Goal: Task Accomplishment & Management: Use online tool/utility

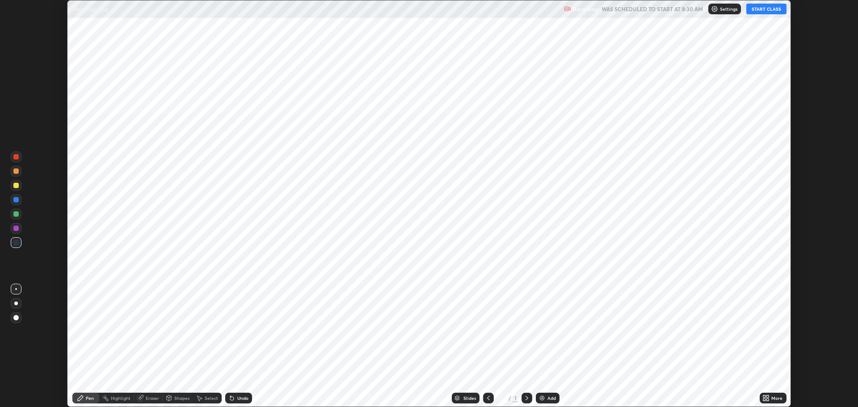
scroll to position [407, 858]
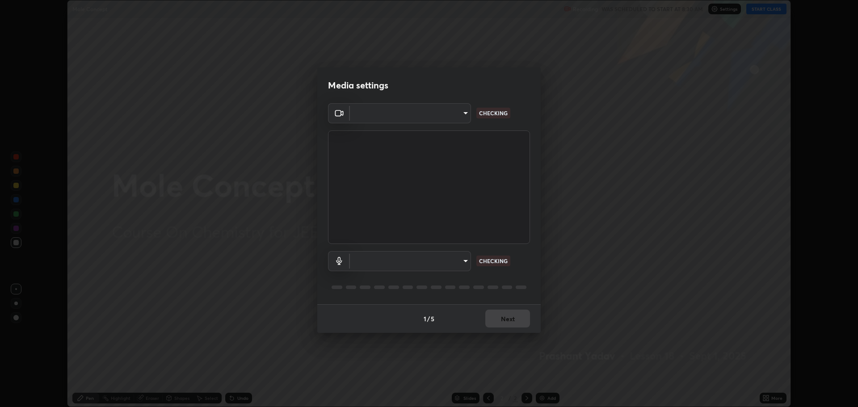
type input "818fcefd3fddf3d091a7478ec67eb8981ca9e8ab5665e76ce228af1b2ffa74de"
type input "default"
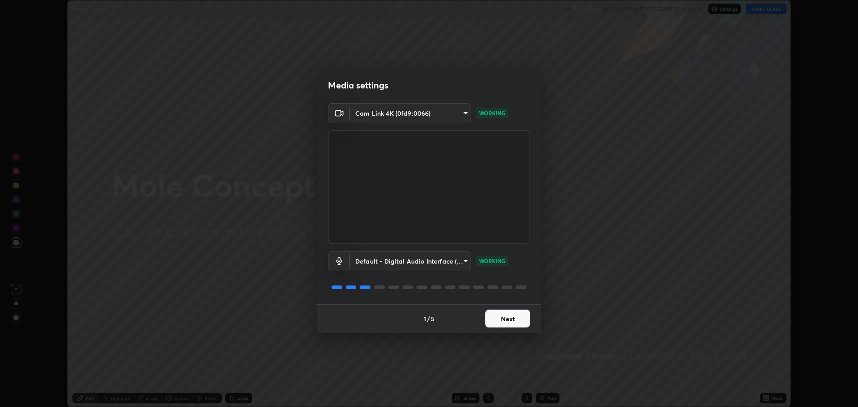
click at [511, 321] on button "Next" at bounding box center [507, 319] width 45 height 18
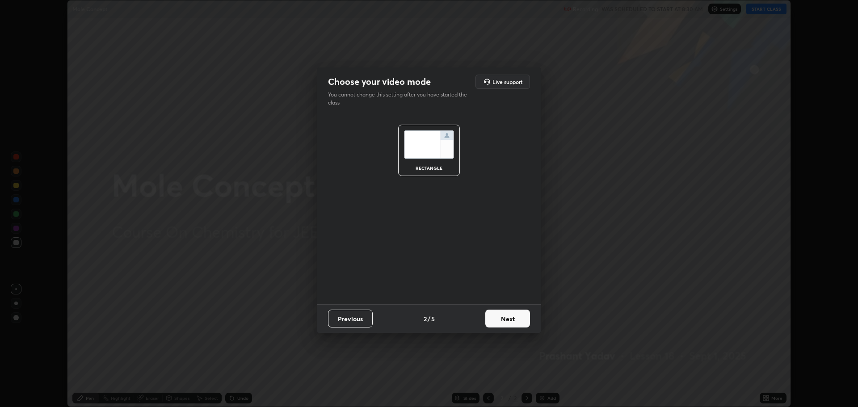
click at [510, 322] on button "Next" at bounding box center [507, 319] width 45 height 18
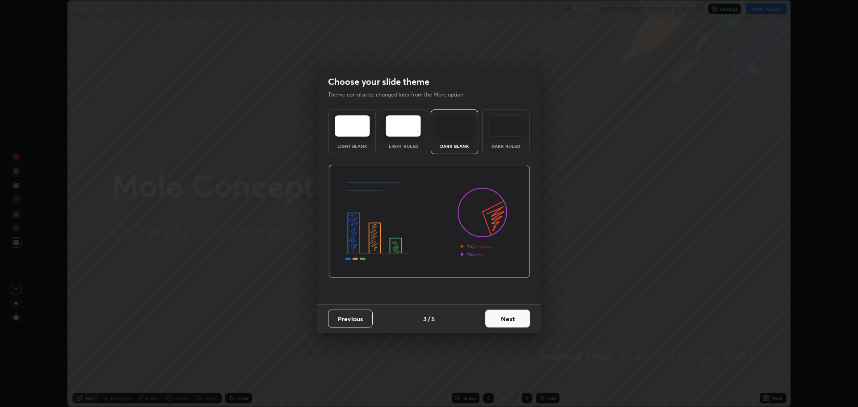
click at [508, 320] on button "Next" at bounding box center [507, 319] width 45 height 18
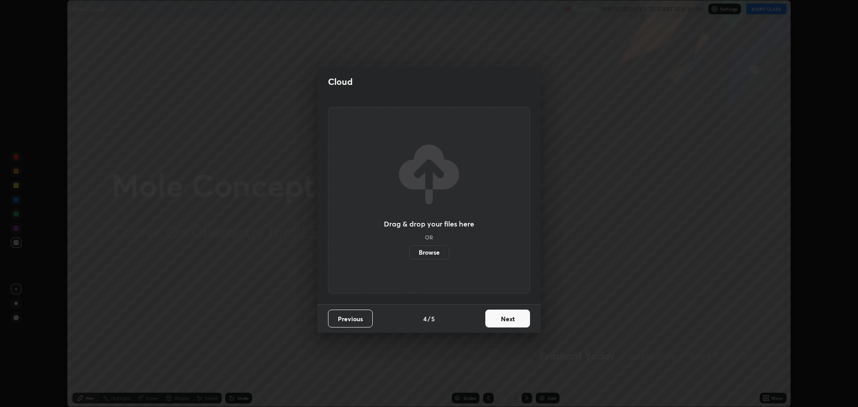
click at [503, 324] on button "Next" at bounding box center [507, 319] width 45 height 18
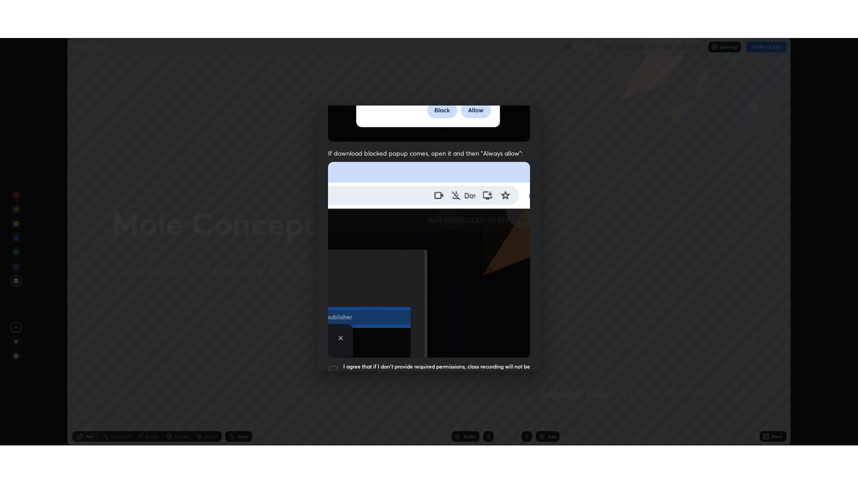
scroll to position [181, 0]
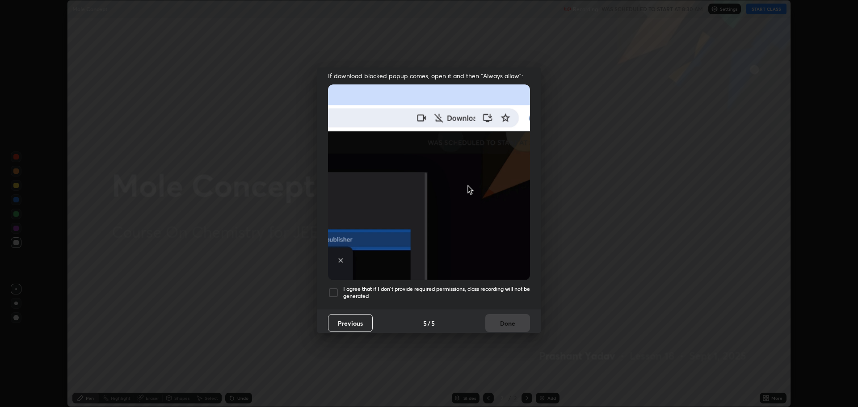
click at [332, 288] on div at bounding box center [333, 292] width 11 height 11
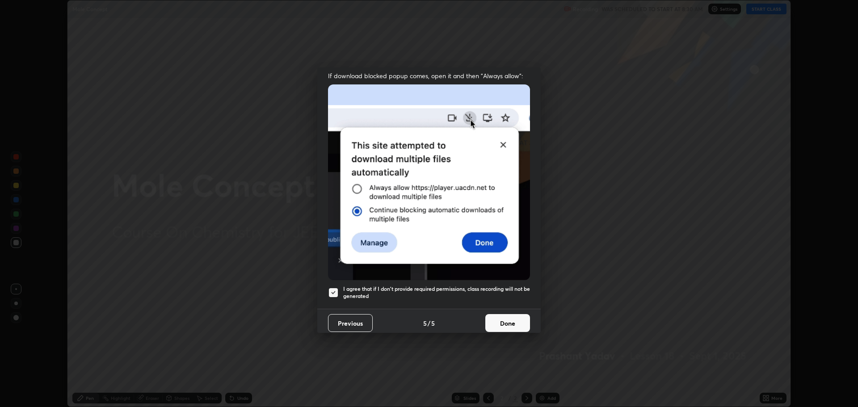
click at [498, 322] on button "Done" at bounding box center [507, 323] width 45 height 18
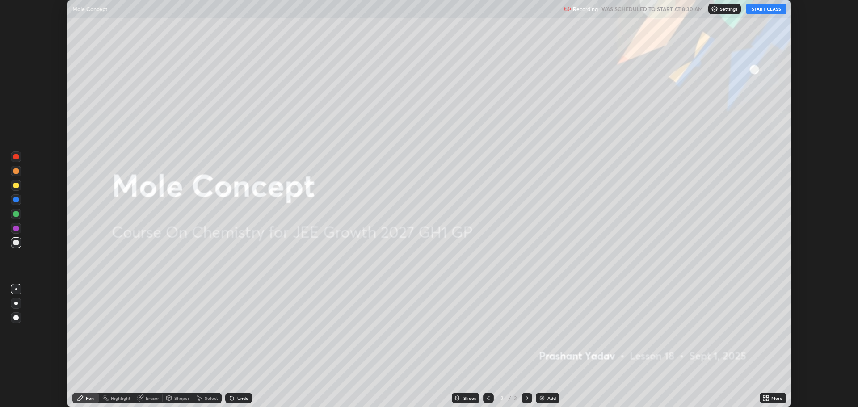
click at [542, 400] on img at bounding box center [541, 398] width 7 height 7
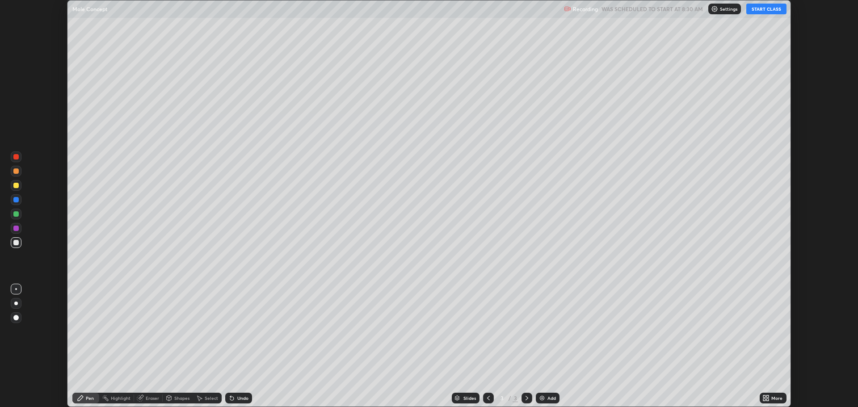
click at [765, 400] on icon at bounding box center [764, 400] width 2 height 2
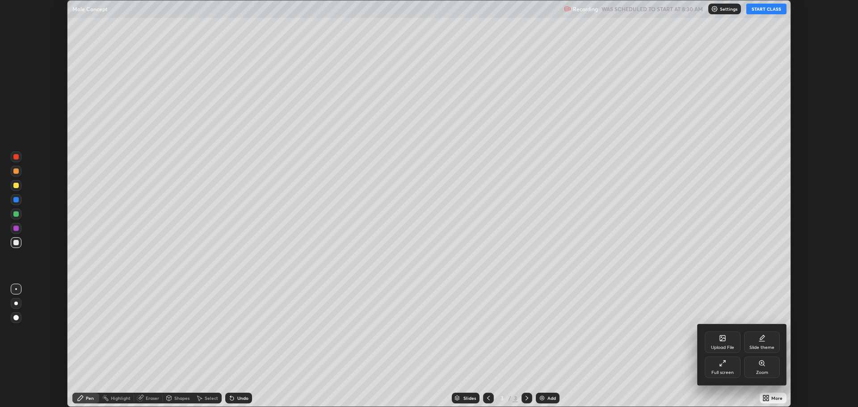
click at [723, 366] on icon at bounding box center [722, 363] width 7 height 7
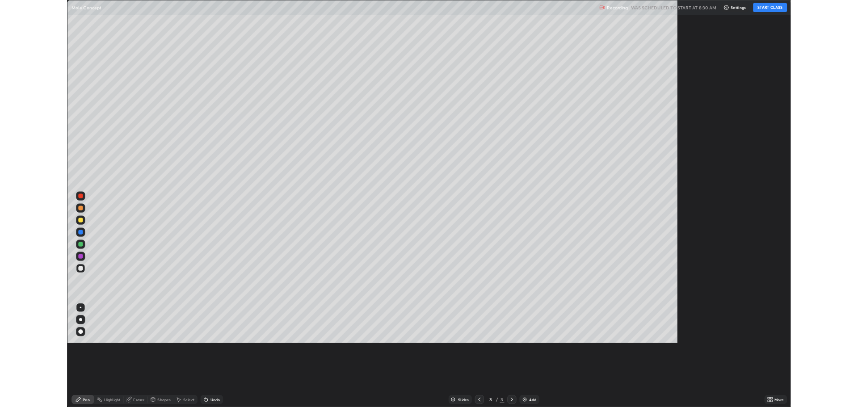
scroll to position [483, 858]
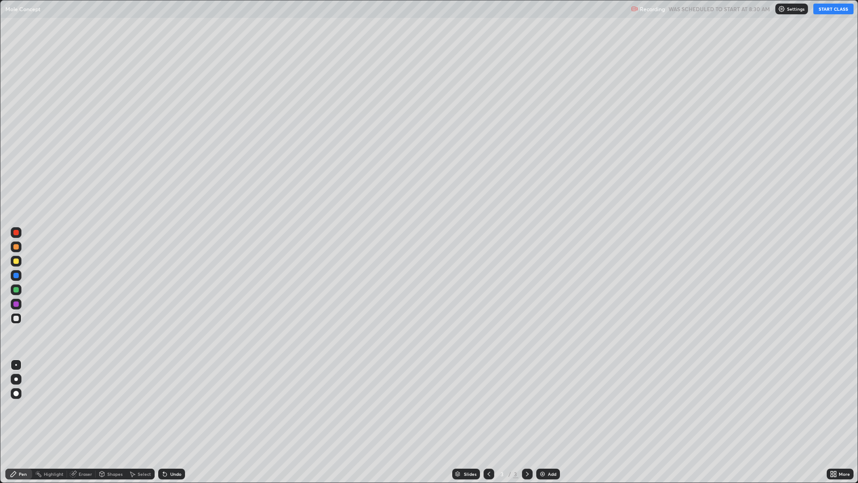
click at [827, 12] on button "START CLASS" at bounding box center [833, 9] width 40 height 11
click at [16, 378] on div at bounding box center [16, 379] width 4 height 4
click at [172, 407] on div "Undo" at bounding box center [171, 473] width 27 height 11
click at [171, 407] on div "Undo" at bounding box center [171, 473] width 27 height 11
click at [170, 407] on div "Undo" at bounding box center [171, 473] width 27 height 11
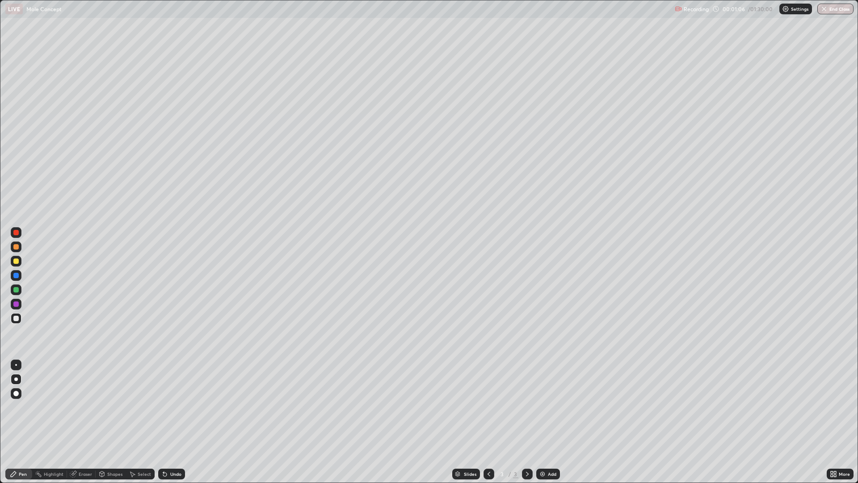
click at [171, 407] on div "Undo" at bounding box center [175, 473] width 11 height 4
click at [174, 407] on div "Undo" at bounding box center [175, 473] width 11 height 4
click at [176, 407] on div "Undo" at bounding box center [175, 473] width 11 height 4
click at [177, 407] on div "Undo" at bounding box center [175, 473] width 11 height 4
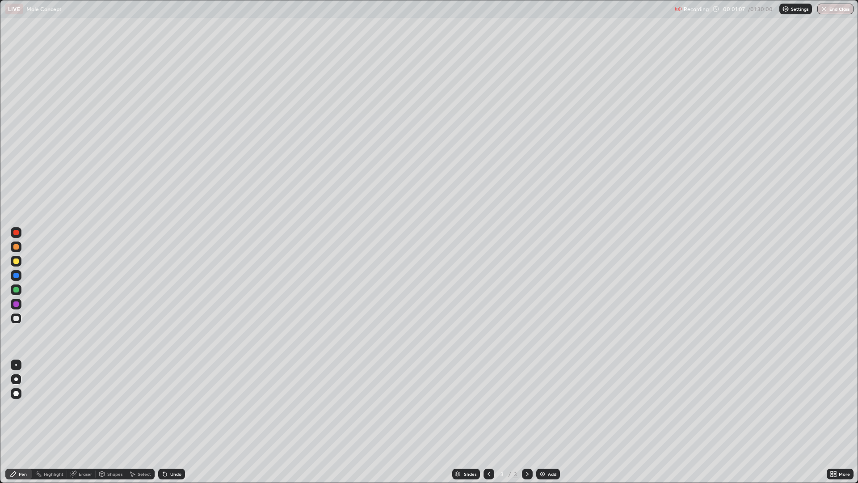
click at [177, 407] on div "Undo" at bounding box center [175, 473] width 11 height 4
click at [179, 407] on div "Undo" at bounding box center [175, 473] width 11 height 4
click at [180, 407] on div "Undo" at bounding box center [171, 473] width 27 height 11
click at [182, 407] on div "Undo" at bounding box center [171, 473] width 27 height 11
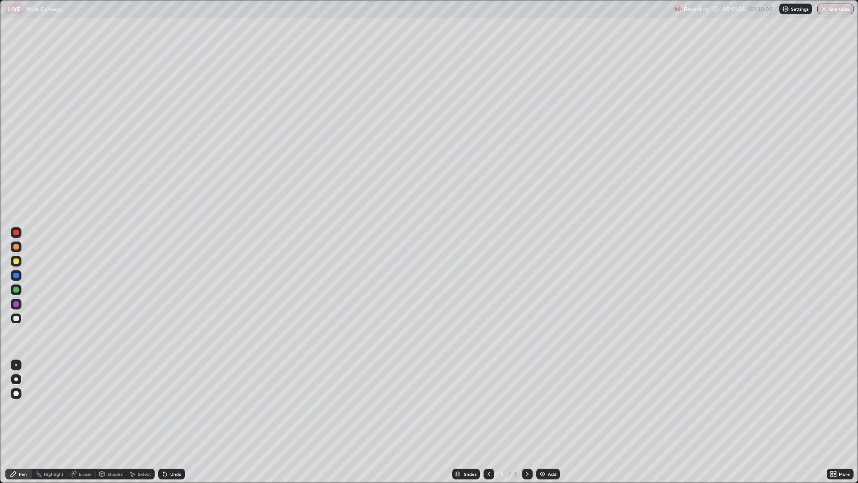
click at [182, 407] on div "Undo" at bounding box center [171, 473] width 27 height 11
click at [180, 407] on div "Undo" at bounding box center [175, 473] width 11 height 4
click at [86, 407] on div "Eraser" at bounding box center [85, 473] width 13 height 4
click at [19, 407] on div "Pen" at bounding box center [18, 473] width 27 height 11
click at [17, 318] on div at bounding box center [15, 317] width 5 height 5
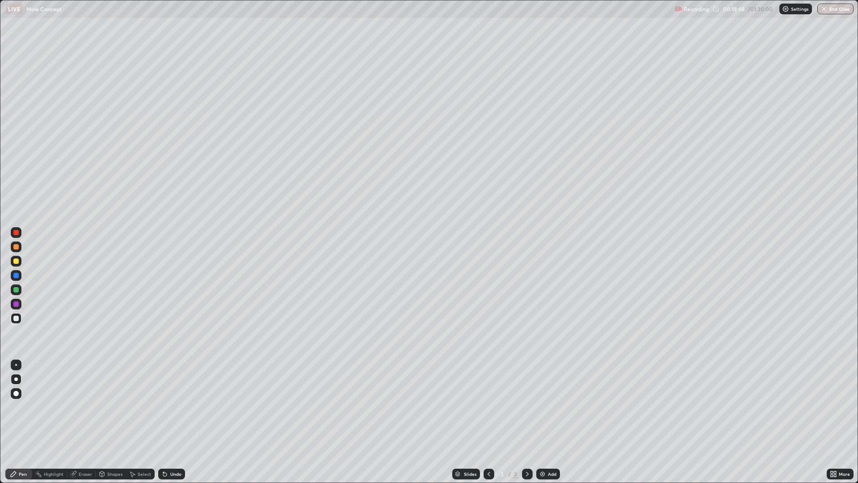
click at [543, 407] on img at bounding box center [542, 473] width 7 height 7
click at [172, 407] on div "Undo" at bounding box center [175, 473] width 11 height 4
click at [170, 407] on div "Undo" at bounding box center [175, 473] width 11 height 4
click at [172, 407] on div "Undo" at bounding box center [170, 474] width 30 height 18
click at [170, 407] on div "Undo" at bounding box center [175, 473] width 11 height 4
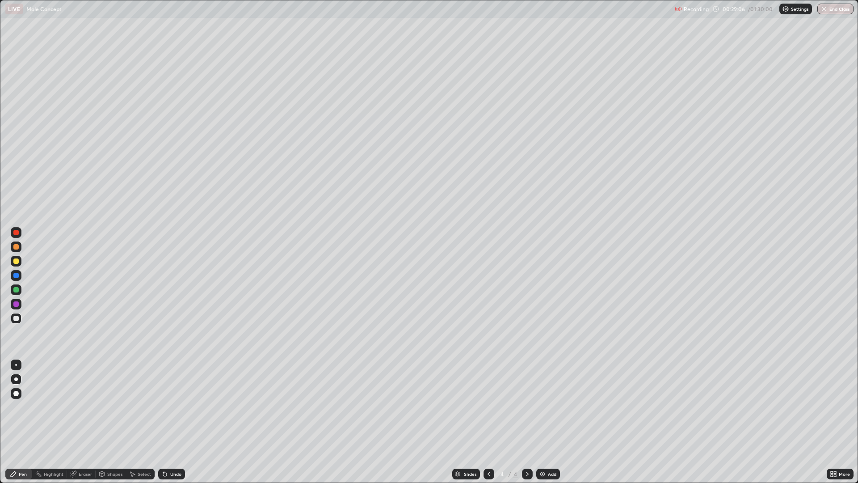
click at [167, 407] on div "Undo" at bounding box center [170, 474] width 30 height 18
click at [168, 407] on div "Undo" at bounding box center [170, 474] width 30 height 18
click at [169, 407] on div "Undo" at bounding box center [170, 474] width 30 height 18
click at [172, 407] on div "Undo" at bounding box center [170, 474] width 30 height 18
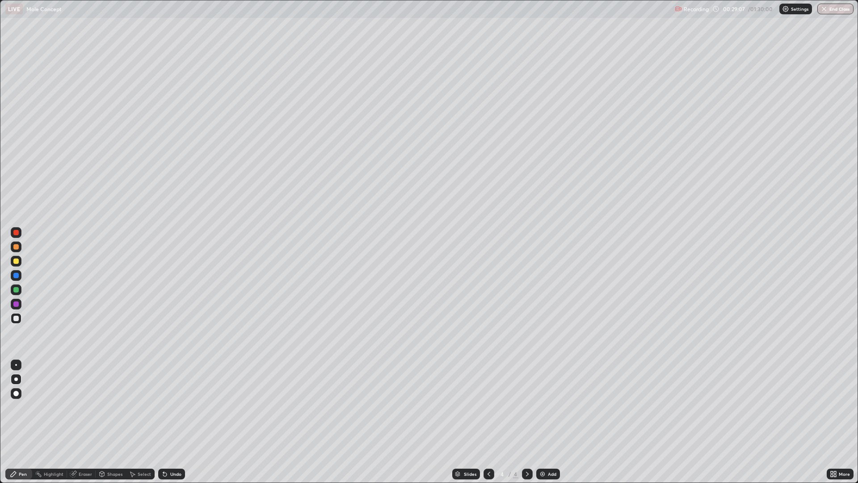
click at [176, 407] on div "Undo" at bounding box center [171, 473] width 27 height 11
click at [545, 407] on img at bounding box center [542, 473] width 7 height 7
click at [172, 407] on div "Undo" at bounding box center [175, 473] width 11 height 4
click at [174, 407] on div "Undo" at bounding box center [175, 473] width 11 height 4
click at [178, 407] on div "Undo" at bounding box center [171, 473] width 27 height 11
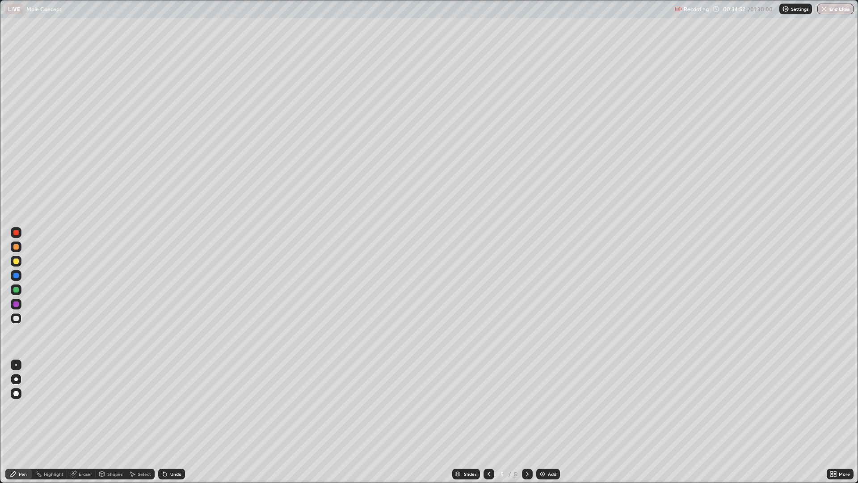
click at [177, 407] on div "Undo" at bounding box center [175, 473] width 11 height 4
click at [179, 407] on div "Undo" at bounding box center [175, 473] width 11 height 4
click at [180, 407] on div "Undo" at bounding box center [175, 473] width 11 height 4
click at [180, 407] on div "Undo" at bounding box center [171, 473] width 27 height 11
click at [181, 407] on div "Undo" at bounding box center [171, 473] width 27 height 11
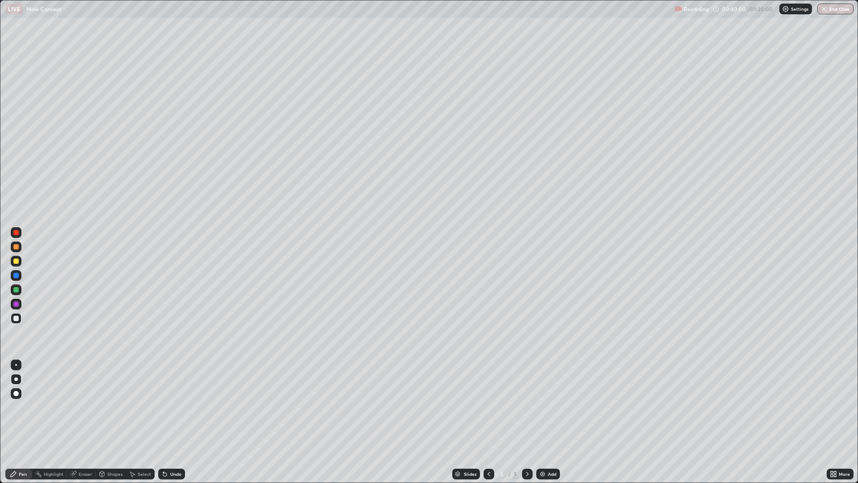
click at [546, 407] on div "Add" at bounding box center [548, 473] width 24 height 11
click at [174, 407] on div "Undo" at bounding box center [175, 473] width 11 height 4
click at [172, 407] on div "Undo" at bounding box center [175, 473] width 11 height 4
click at [13, 262] on div at bounding box center [16, 261] width 11 height 11
click at [15, 316] on div at bounding box center [15, 317] width 5 height 5
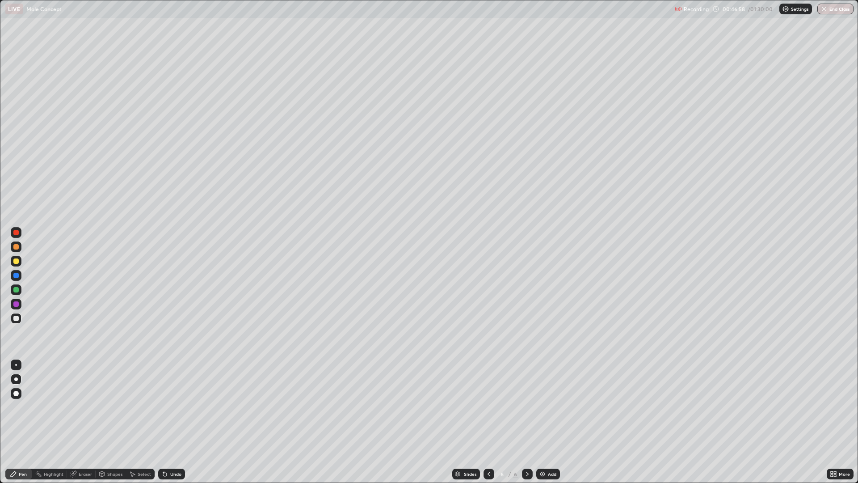
click at [172, 407] on div "Undo" at bounding box center [175, 473] width 11 height 4
click at [174, 407] on div "Undo" at bounding box center [175, 473] width 11 height 4
click at [544, 407] on img at bounding box center [542, 473] width 7 height 7
click at [547, 407] on div "Add" at bounding box center [548, 473] width 24 height 11
click at [14, 265] on div at bounding box center [16, 261] width 11 height 11
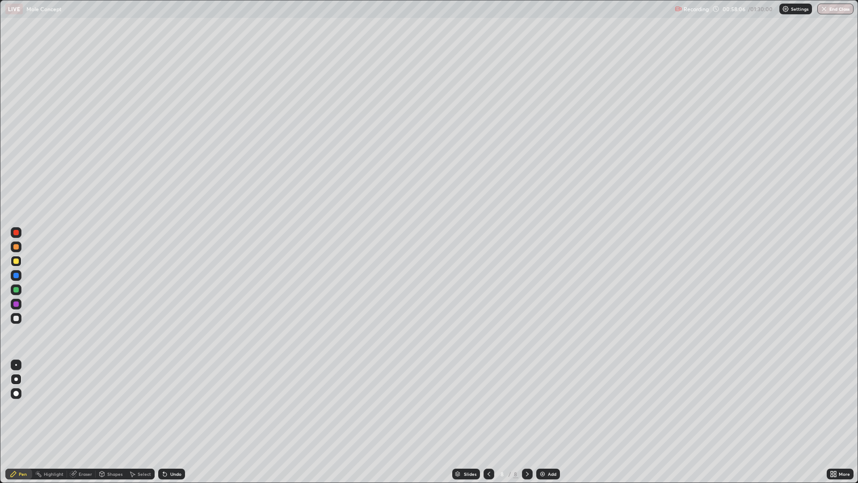
click at [183, 407] on div "Undo" at bounding box center [171, 473] width 27 height 11
click at [186, 407] on div "Slides 8 / 8 Add" at bounding box center [506, 474] width 642 height 18
click at [188, 407] on div "Slides 8 / 8 Add" at bounding box center [506, 474] width 642 height 18
click at [189, 407] on div "Slides 8 / 8 Add" at bounding box center [506, 474] width 642 height 18
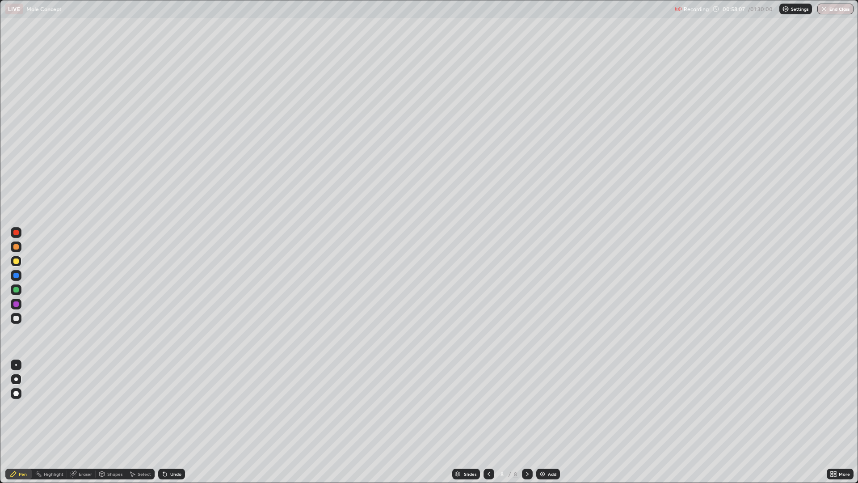
click at [189, 407] on div "Slides 8 / 8 Add" at bounding box center [506, 474] width 642 height 18
click at [172, 407] on div "Undo" at bounding box center [170, 474] width 30 height 18
click at [173, 407] on div "Undo" at bounding box center [171, 473] width 27 height 11
click at [172, 407] on div "Undo" at bounding box center [171, 473] width 27 height 11
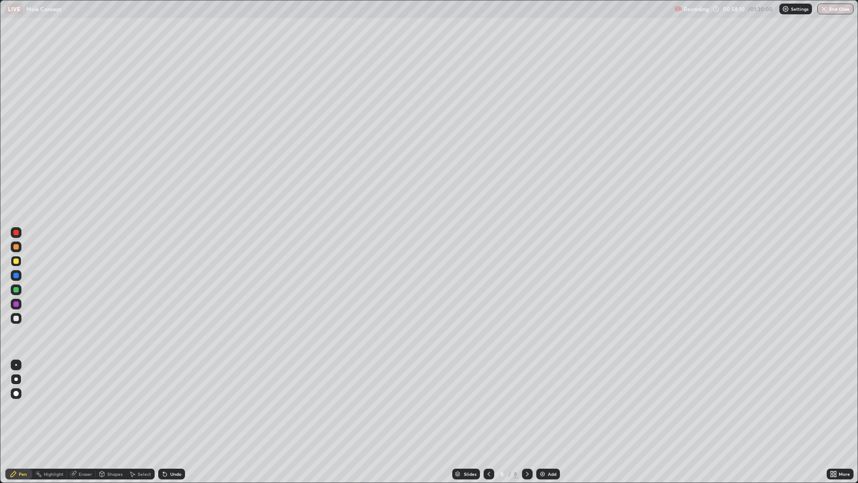
click at [177, 407] on div "Undo" at bounding box center [171, 473] width 27 height 11
click at [172, 407] on div "Undo" at bounding box center [171, 473] width 27 height 11
click at [172, 407] on div "Undo" at bounding box center [170, 474] width 30 height 18
click at [174, 407] on div "Undo" at bounding box center [171, 473] width 27 height 11
click at [176, 407] on div "Undo" at bounding box center [170, 474] width 30 height 18
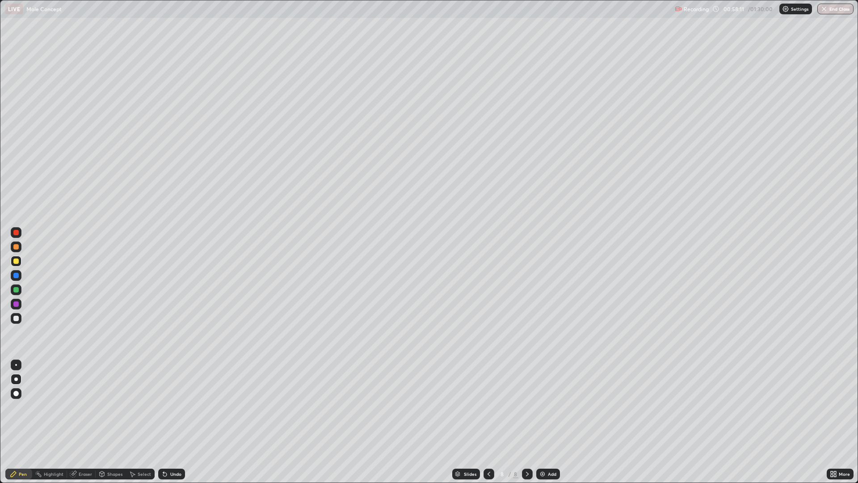
click at [176, 407] on div "Undo" at bounding box center [170, 474] width 30 height 18
click at [172, 407] on div "Undo" at bounding box center [175, 473] width 11 height 4
click at [173, 407] on div "Undo" at bounding box center [175, 473] width 11 height 4
click at [173, 407] on div "Undo" at bounding box center [170, 474] width 30 height 18
click at [18, 315] on div at bounding box center [16, 318] width 11 height 11
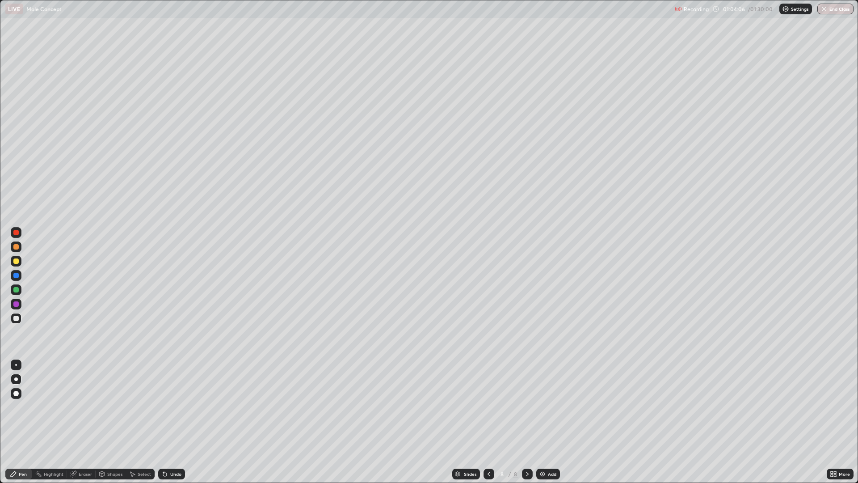
click at [16, 261] on div at bounding box center [15, 260] width 5 height 5
click at [19, 318] on div at bounding box center [16, 318] width 11 height 11
click at [16, 256] on div at bounding box center [16, 261] width 11 height 11
click at [16, 317] on div at bounding box center [15, 317] width 5 height 5
click at [174, 407] on div "Undo" at bounding box center [175, 473] width 11 height 4
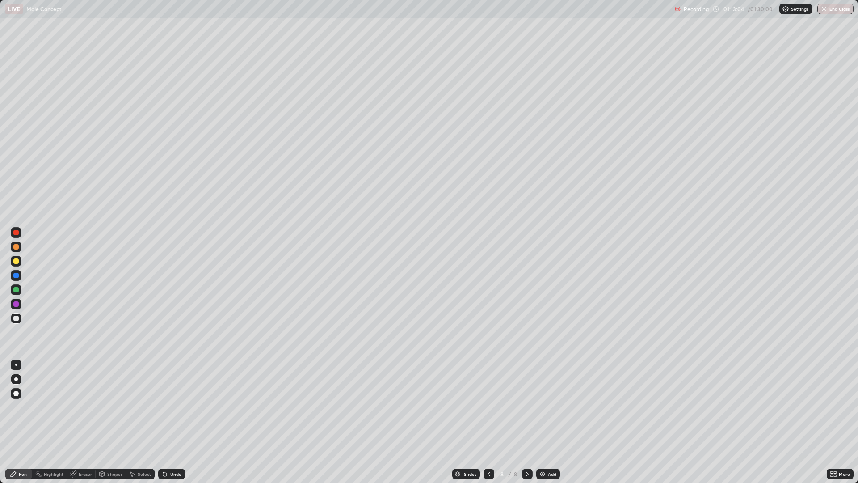
click at [831, 8] on button "End Class" at bounding box center [835, 9] width 36 height 11
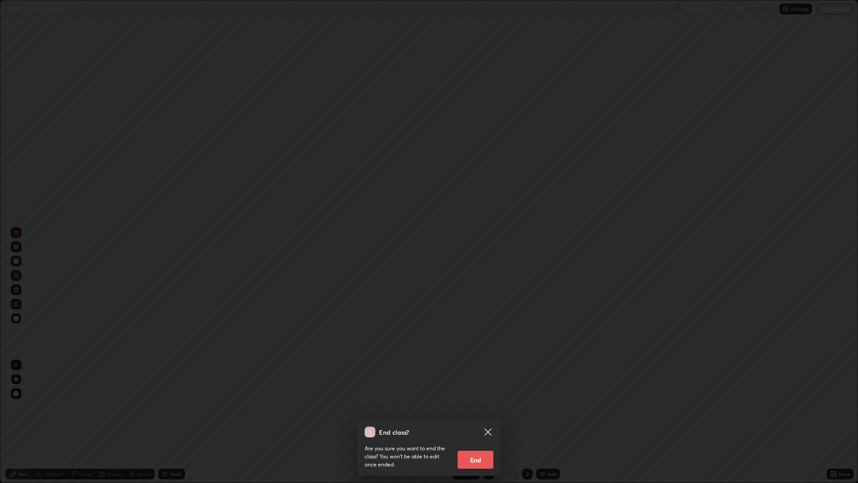
click at [484, 407] on button "End" at bounding box center [476, 459] width 36 height 18
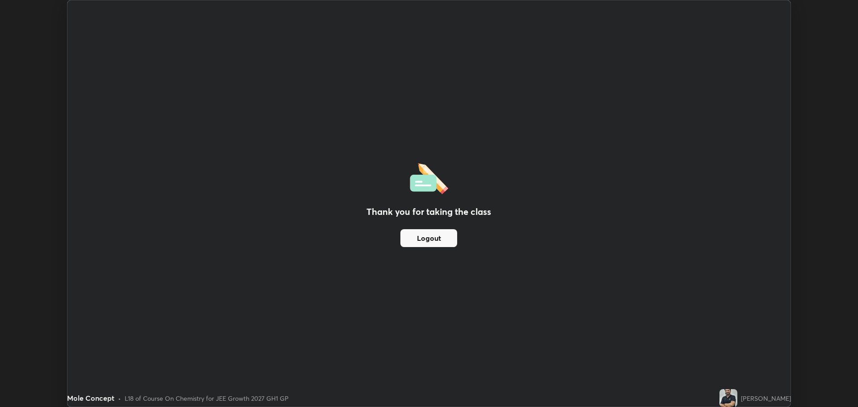
scroll to position [44281, 43830]
